Goal: Information Seeking & Learning: Find specific fact

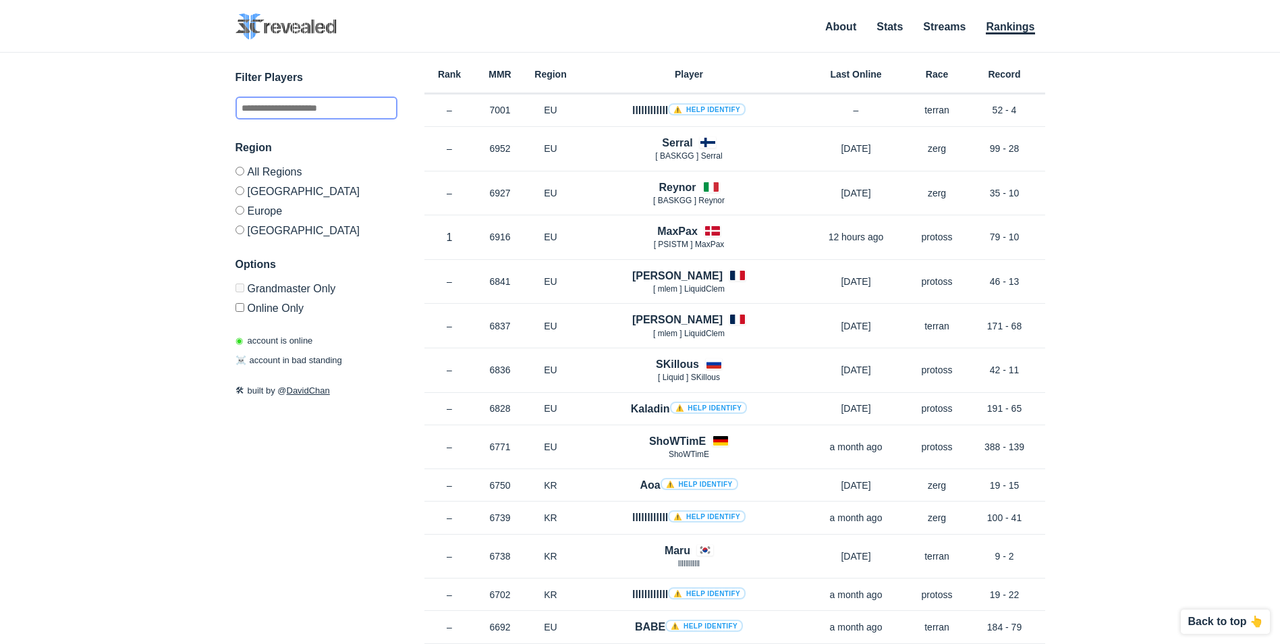
click at [328, 111] on input "text" at bounding box center [316, 107] width 162 height 23
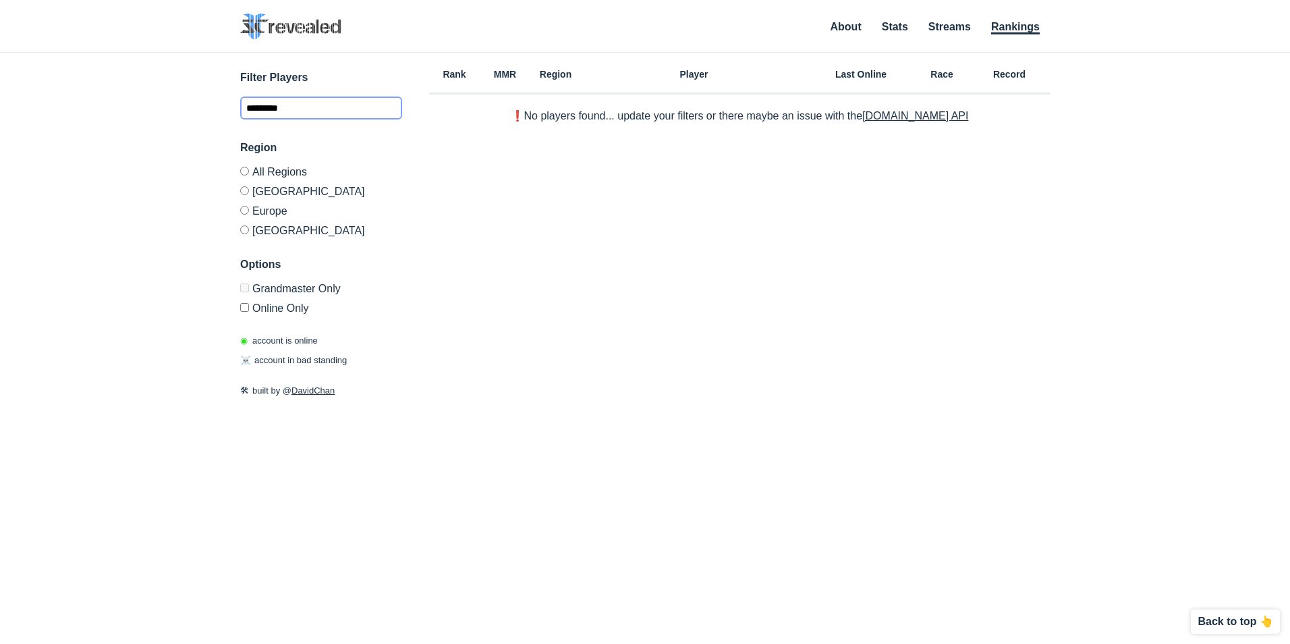
drag, startPoint x: 354, startPoint y: 107, endPoint x: 93, endPoint y: 63, distance: 264.7
click at [129, 74] on div "✕ Filter Players ********* Region All Regions [GEOGRAPHIC_DATA] [GEOGRAPHIC_DAT…" at bounding box center [644, 331] width 1263 height 557
type input "**********"
